Goal: Task Accomplishment & Management: Manage account settings

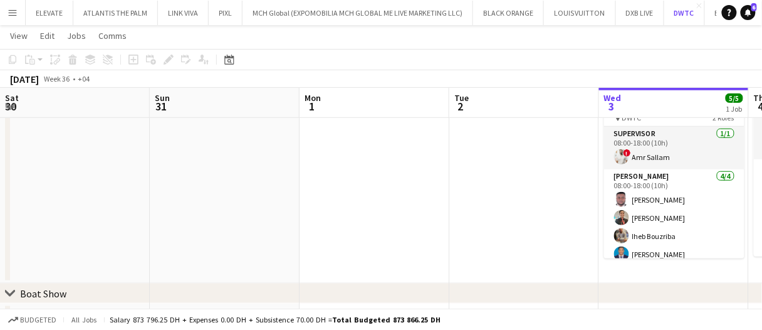
scroll to position [0, 300]
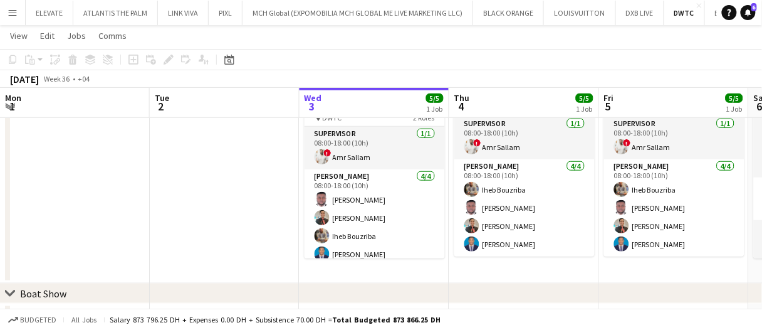
click at [84, 156] on app-date-cell at bounding box center [75, 176] width 150 height 216
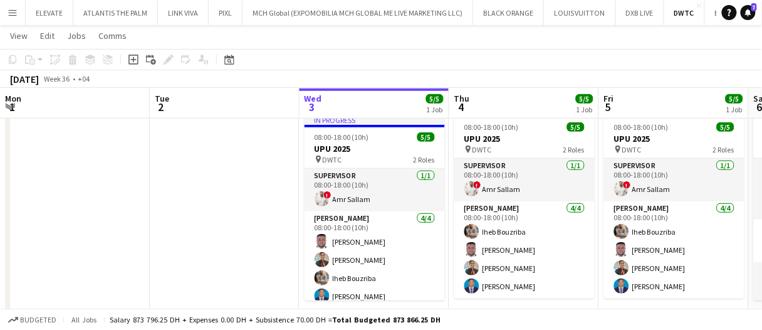
scroll to position [0, 0]
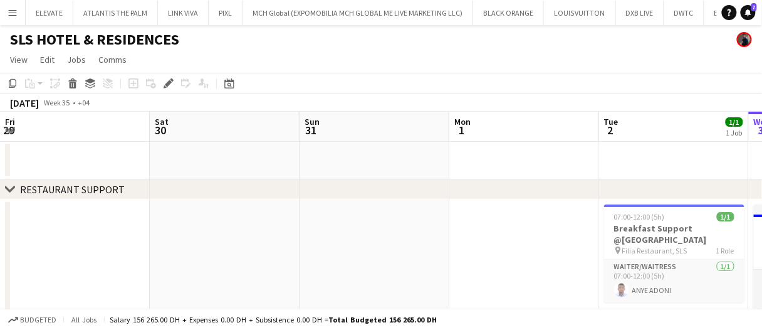
scroll to position [0, 431]
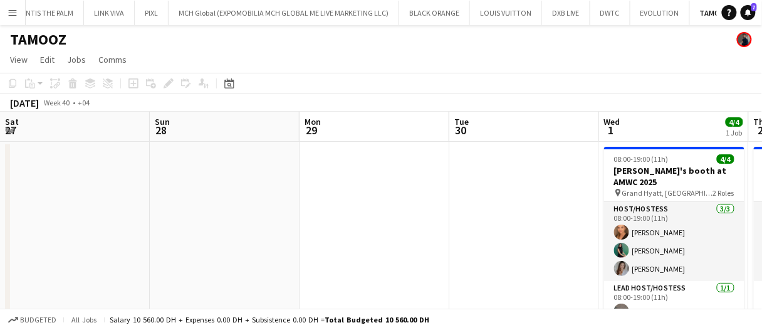
scroll to position [0, 394]
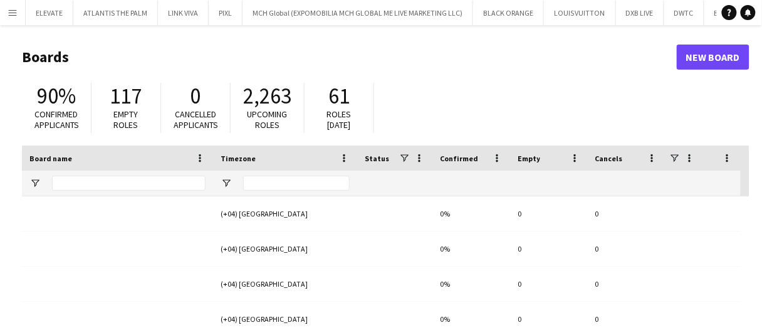
type input "****"
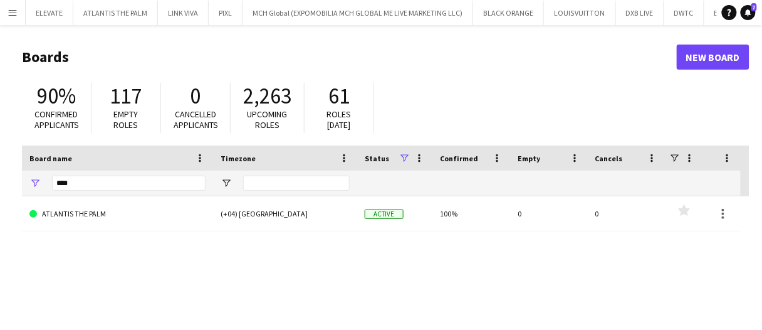
drag, startPoint x: 13, startPoint y: 19, endPoint x: 38, endPoint y: 57, distance: 45.7
click at [13, 19] on button "Menu" at bounding box center [12, 12] width 25 height 25
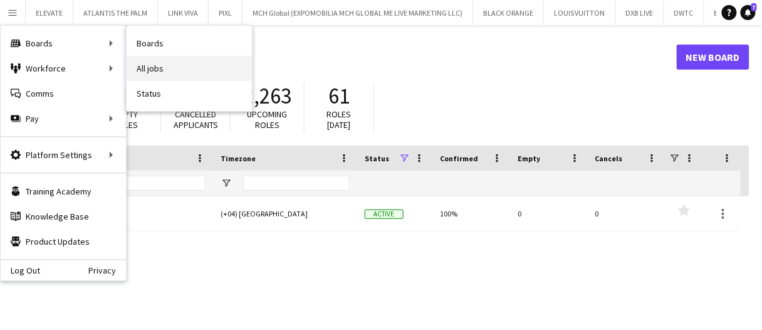
click at [165, 58] on link "All jobs" at bounding box center [189, 68] width 125 height 25
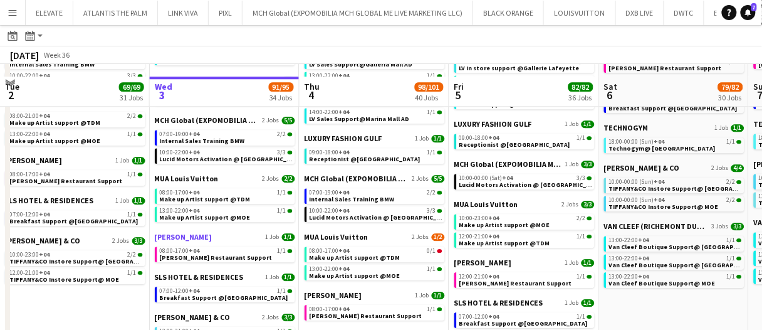
scroll to position [815, 0]
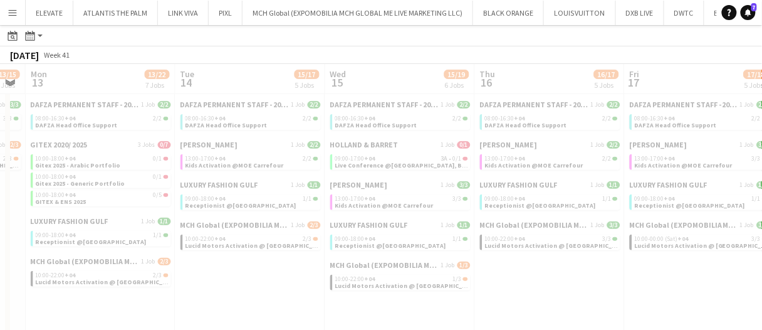
scroll to position [0, 424]
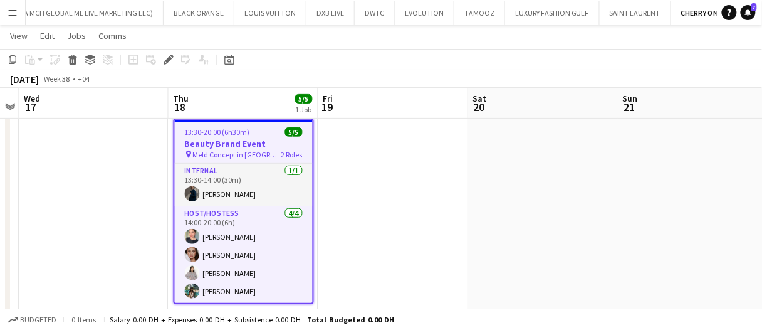
scroll to position [85, 0]
click at [385, 169] on app-date-cell at bounding box center [393, 220] width 150 height 215
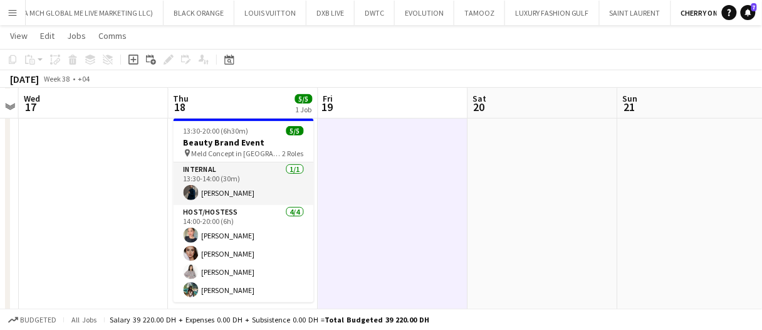
click at [385, 169] on app-date-cell at bounding box center [393, 220] width 150 height 215
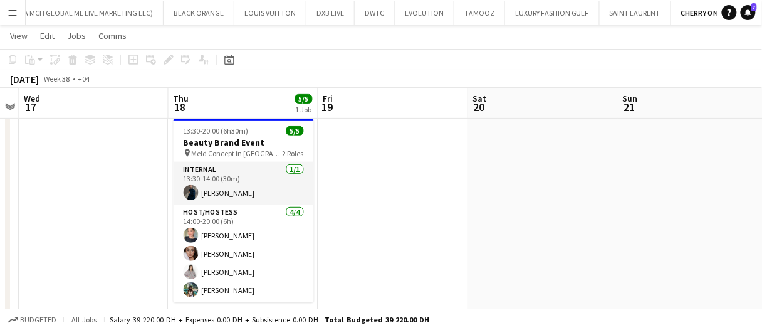
scroll to position [0, 0]
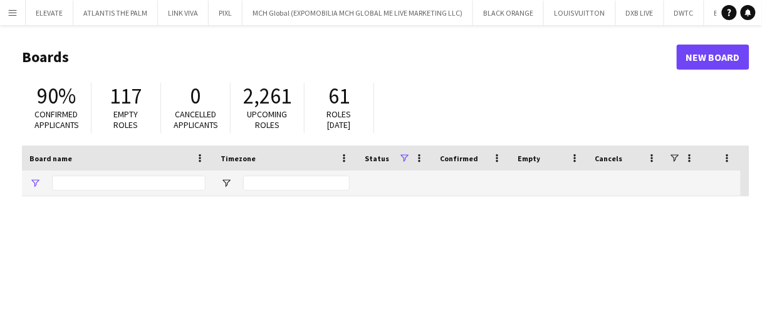
type input "****"
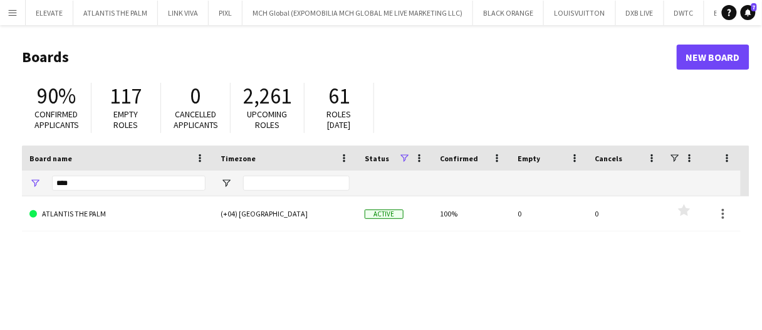
click at [8, 13] on app-icon "Menu" at bounding box center [13, 13] width 10 height 10
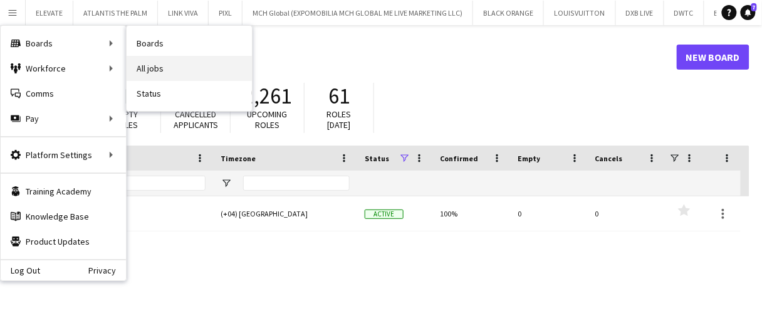
click at [175, 68] on link "All jobs" at bounding box center [189, 68] width 125 height 25
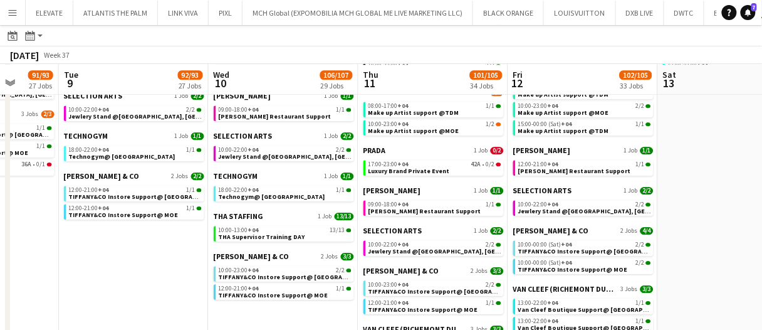
scroll to position [815, 0]
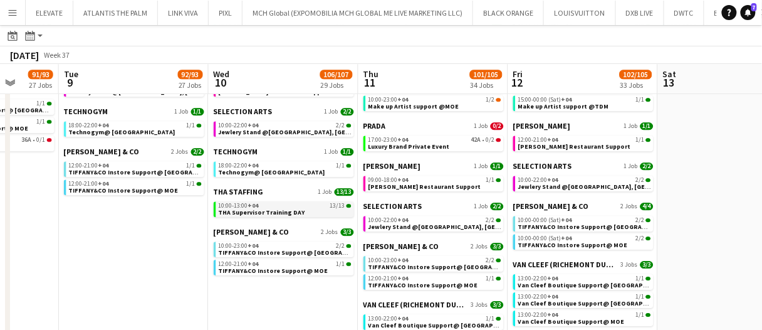
click at [315, 201] on link "10:00-13:00 +04 13/13 THA Supervisor Training DAY" at bounding box center [285, 208] width 133 height 14
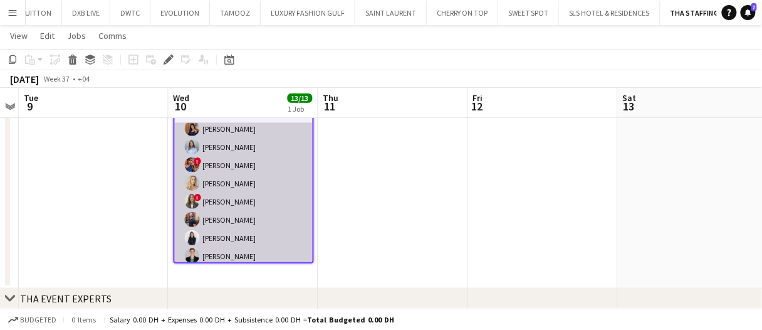
scroll to position [145, 0]
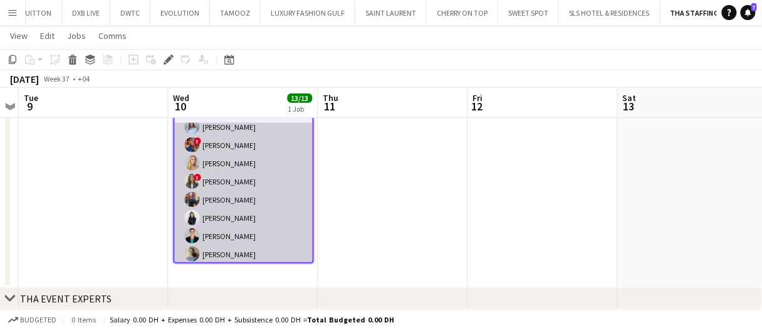
click at [280, 189] on app-card-role "Supervisor [DATE] 10:00-13:00 (3h) [PERSON_NAME] [PERSON_NAME] Bin [PERSON_NAME…" at bounding box center [244, 152] width 138 height 228
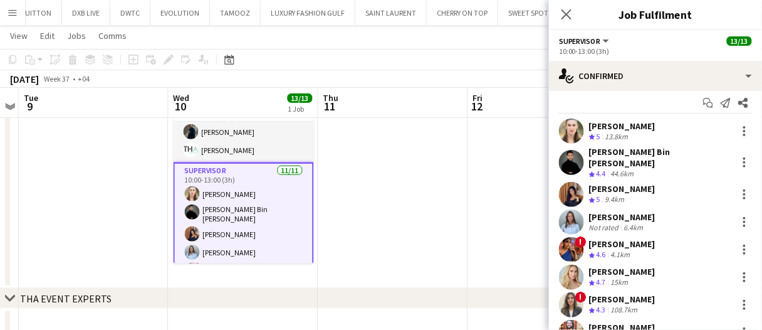
scroll to position [0, 0]
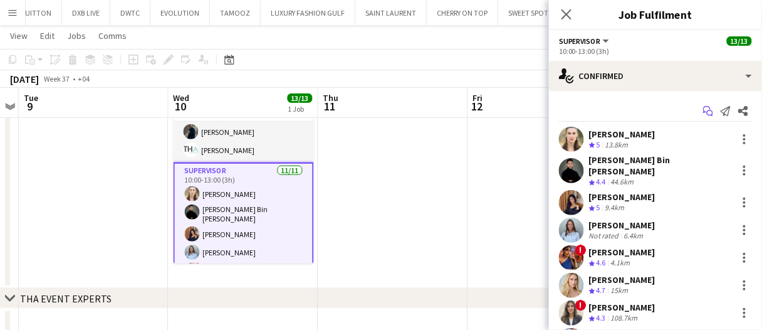
click at [699, 115] on app-icon "Start chat" at bounding box center [708, 111] width 18 height 18
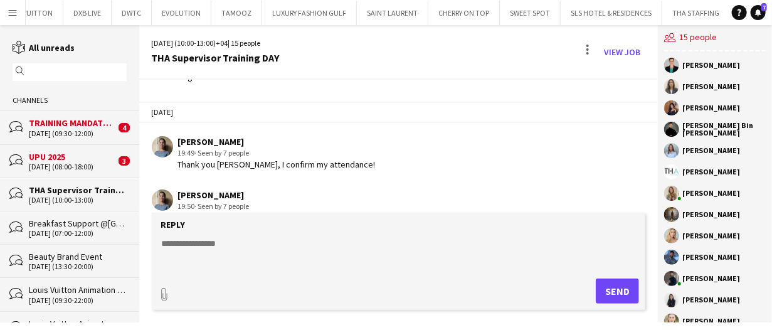
scroll to position [1067, 0]
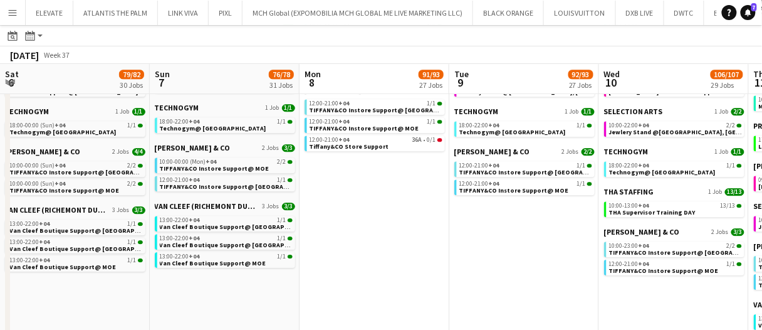
scroll to position [0, 390]
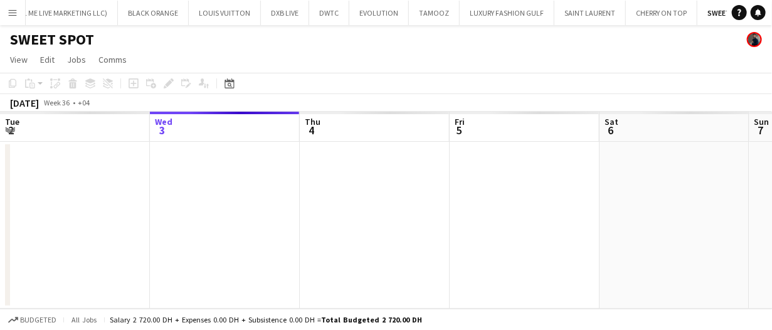
scroll to position [0, 370]
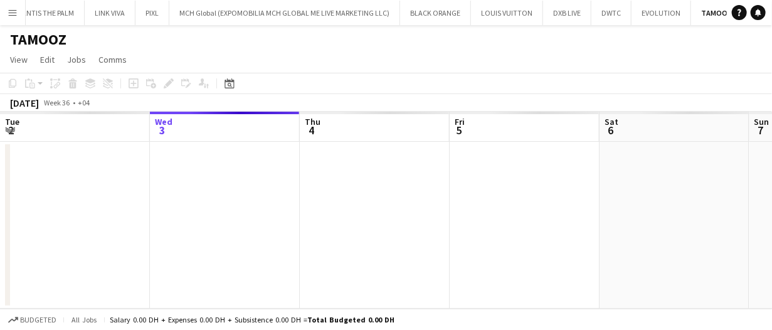
scroll to position [0, 74]
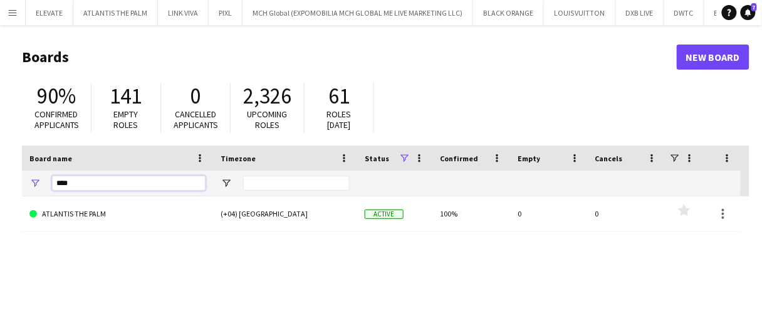
drag, startPoint x: 98, startPoint y: 182, endPoint x: 0, endPoint y: 186, distance: 98.4
click at [0, 186] on main "Boards New Board 90% Confirmed applicants 141 Empty roles 0 Cancelled applicant…" at bounding box center [381, 251] width 762 height 452
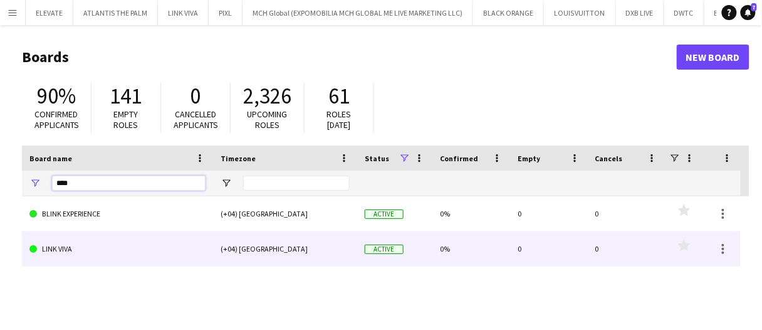
type input "****"
click at [86, 253] on link "LINK VIVA" at bounding box center [117, 248] width 176 height 35
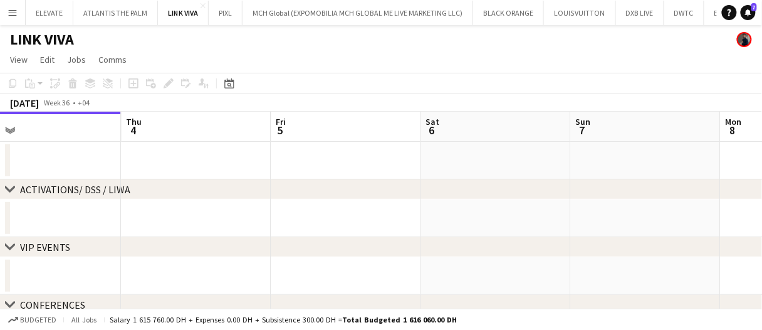
scroll to position [0, 479]
click at [222, 86] on div "Date picker" at bounding box center [229, 83] width 15 height 15
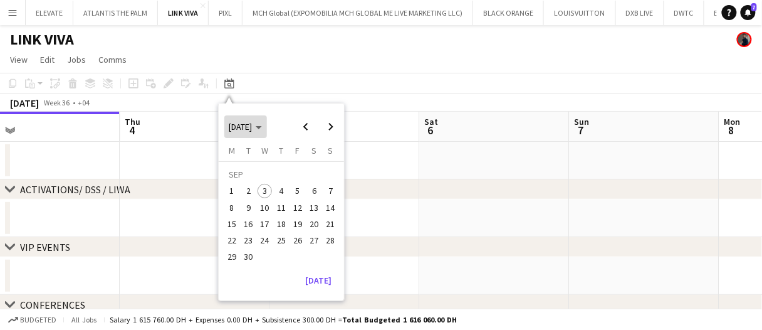
click at [261, 120] on span "Choose month and year" at bounding box center [245, 127] width 43 height 30
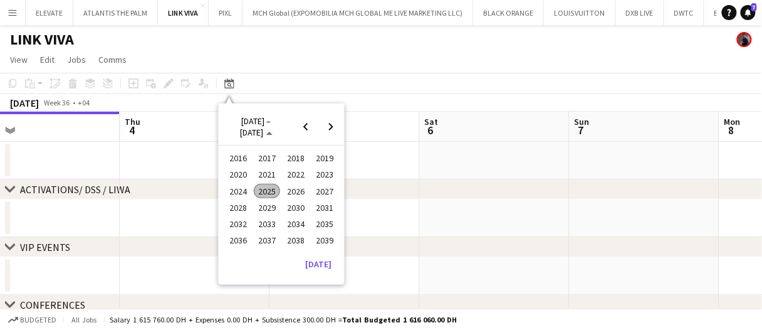
click at [237, 187] on span "2024" at bounding box center [238, 191] width 26 height 15
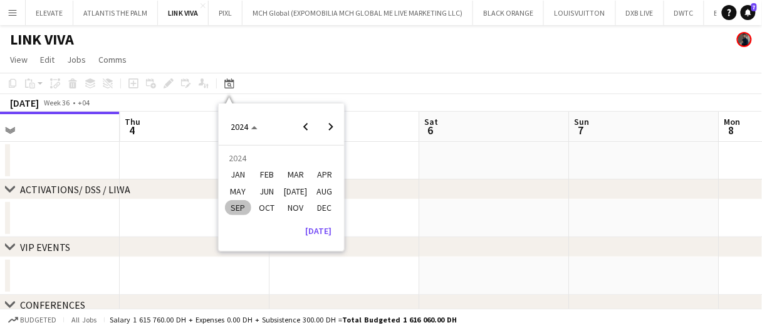
click at [320, 207] on span "DEC" at bounding box center [324, 207] width 26 height 15
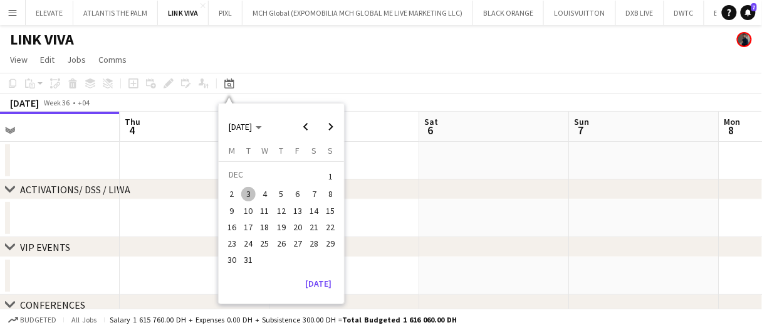
click at [297, 228] on span "20" at bounding box center [297, 226] width 15 height 15
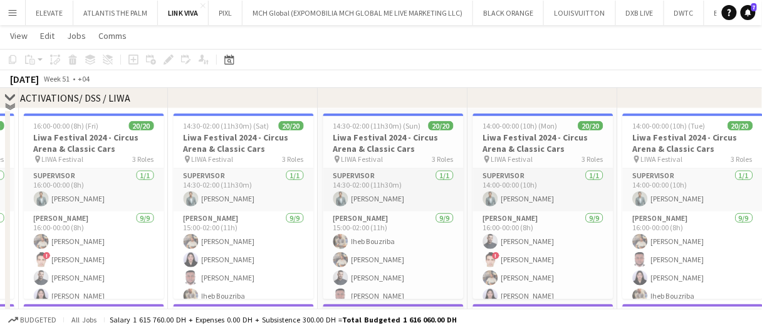
scroll to position [0, 0]
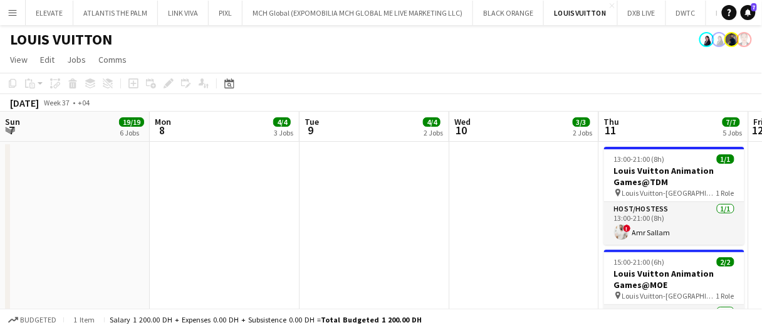
scroll to position [0, 431]
